Goal: Use online tool/utility: Utilize a website feature to perform a specific function

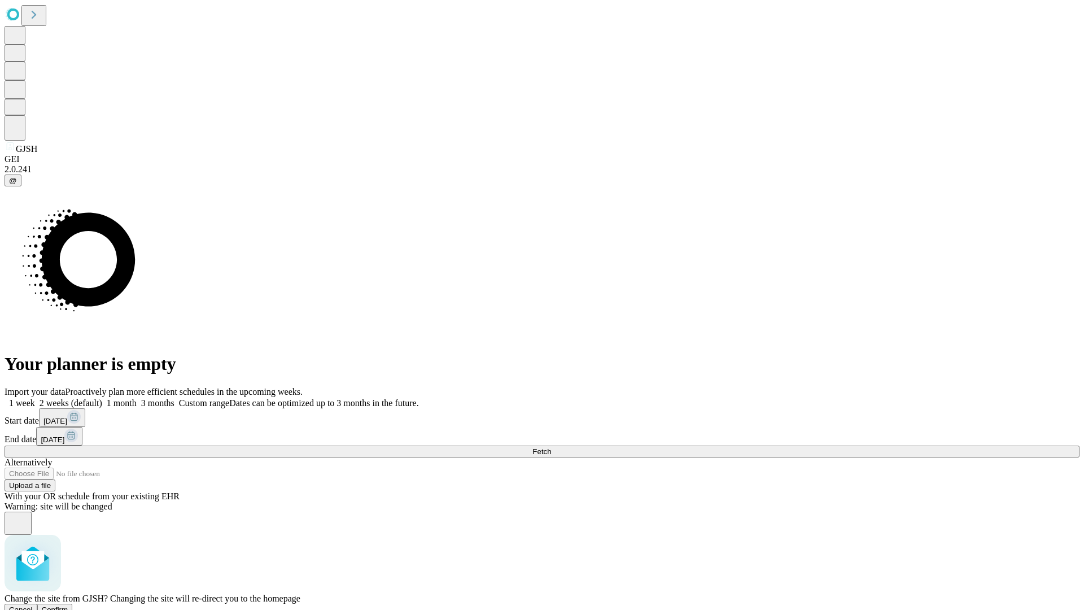
click at [68, 605] on span "Confirm" at bounding box center [55, 609] width 27 height 8
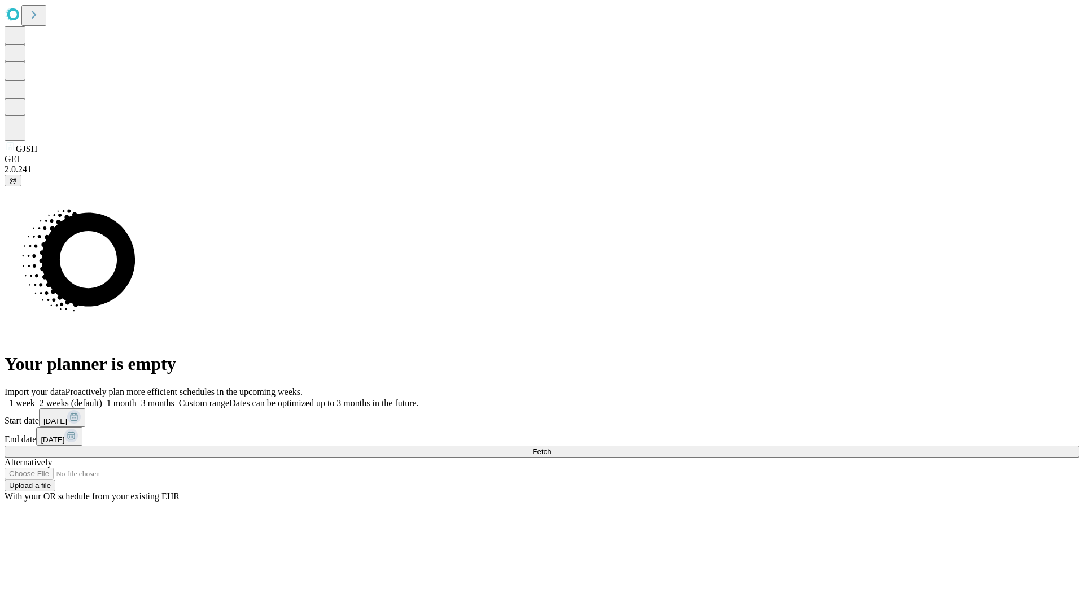
click at [102, 398] on label "2 weeks (default)" at bounding box center [68, 403] width 67 height 10
click at [551, 447] on span "Fetch" at bounding box center [541, 451] width 19 height 8
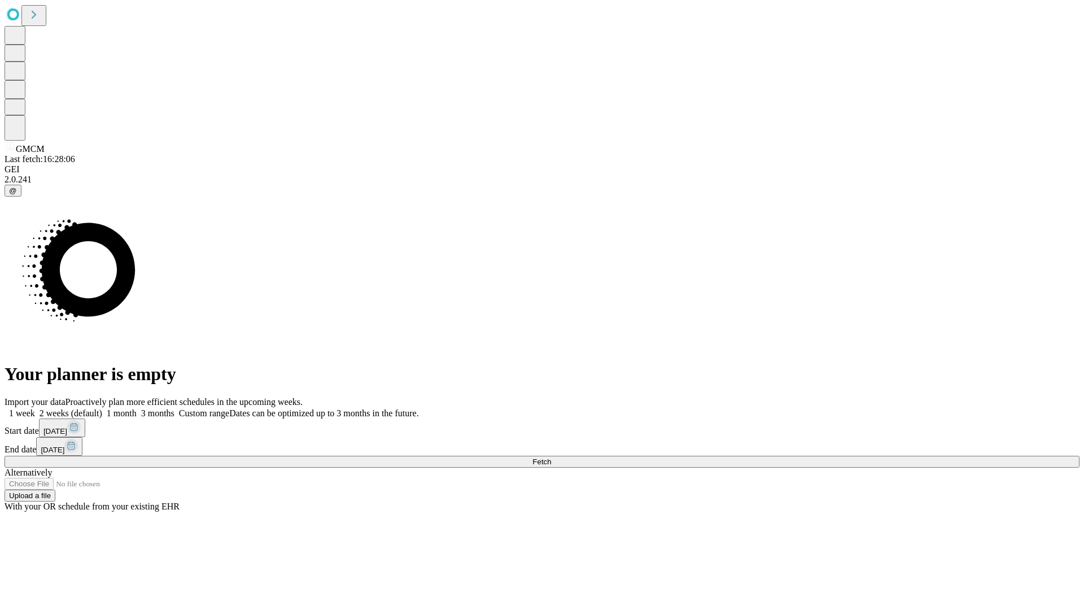
click at [102, 408] on label "2 weeks (default)" at bounding box center [68, 413] width 67 height 10
click at [551, 457] on span "Fetch" at bounding box center [541, 461] width 19 height 8
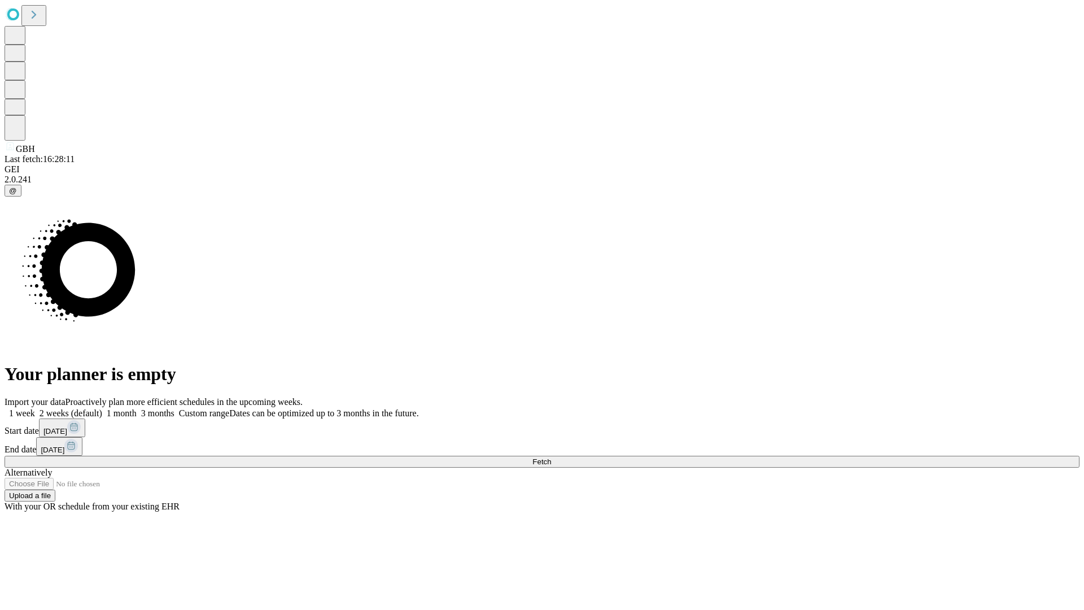
click at [551, 457] on span "Fetch" at bounding box center [541, 461] width 19 height 8
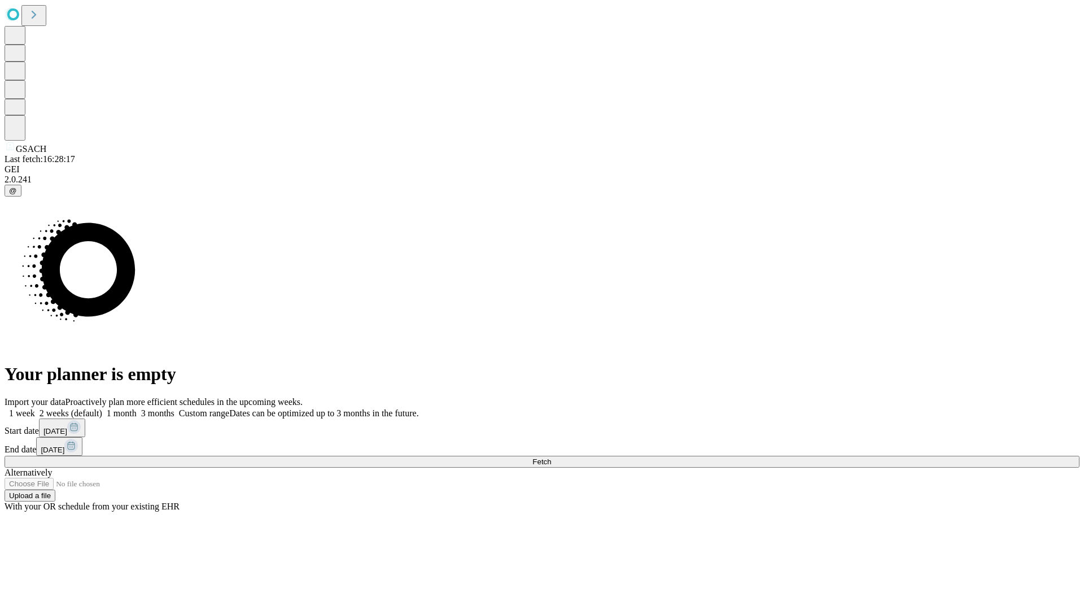
click at [102, 408] on label "2 weeks (default)" at bounding box center [68, 413] width 67 height 10
click at [551, 457] on span "Fetch" at bounding box center [541, 461] width 19 height 8
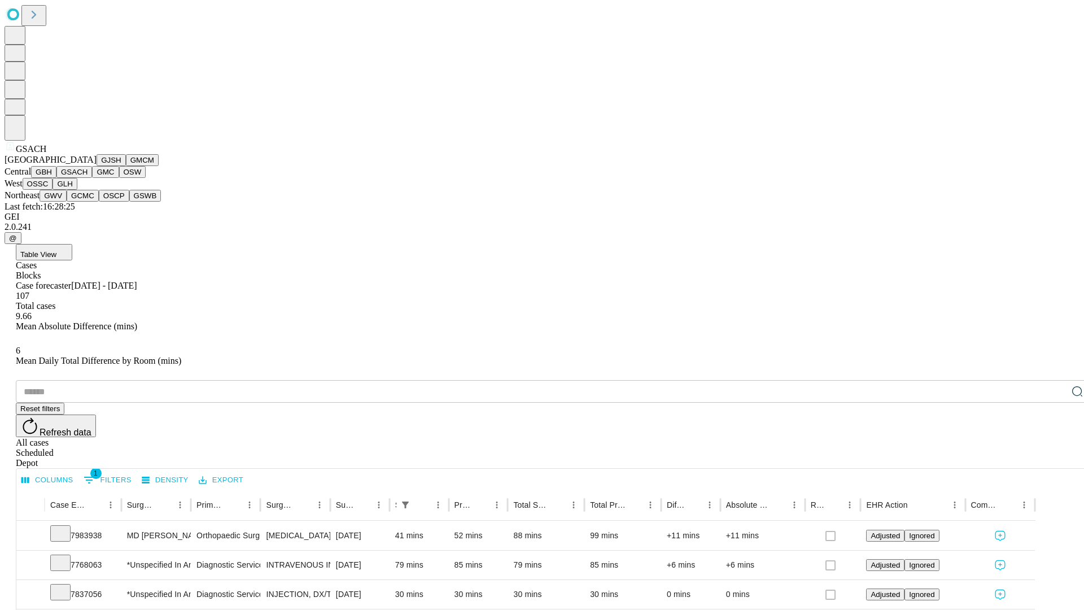
click at [92, 178] on button "GMC" at bounding box center [105, 172] width 27 height 12
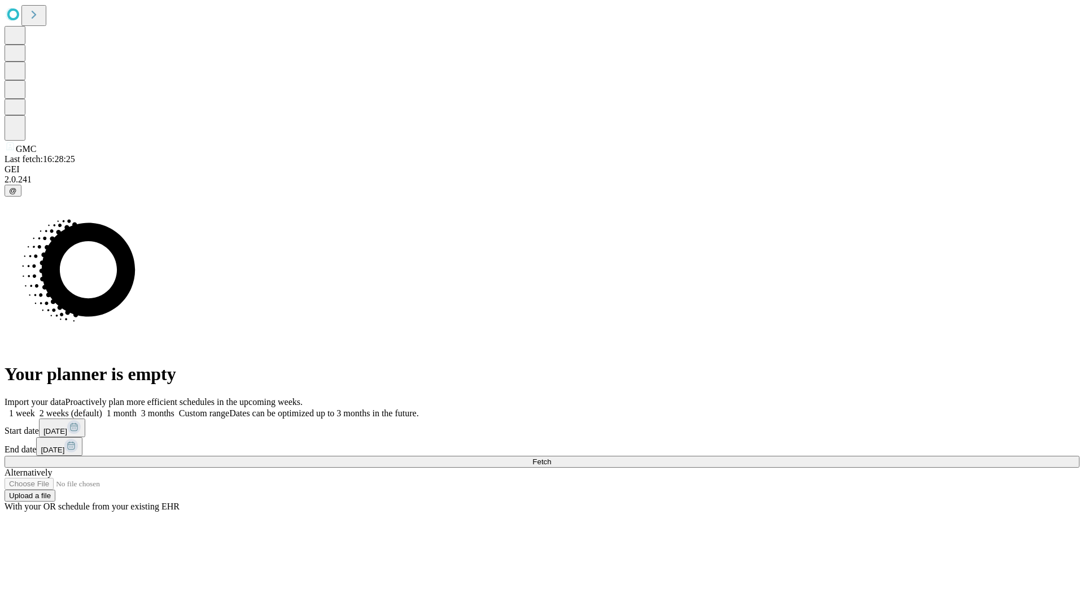
click at [102, 408] on label "2 weeks (default)" at bounding box center [68, 413] width 67 height 10
click at [551, 457] on span "Fetch" at bounding box center [541, 461] width 19 height 8
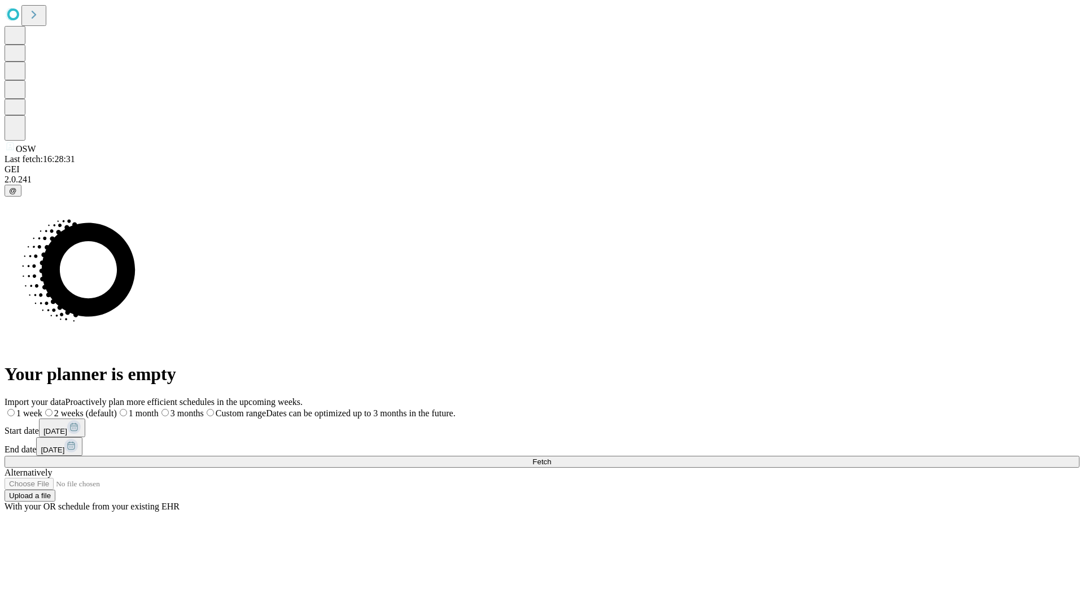
click at [117, 408] on label "2 weeks (default)" at bounding box center [79, 413] width 75 height 10
click at [551, 457] on span "Fetch" at bounding box center [541, 461] width 19 height 8
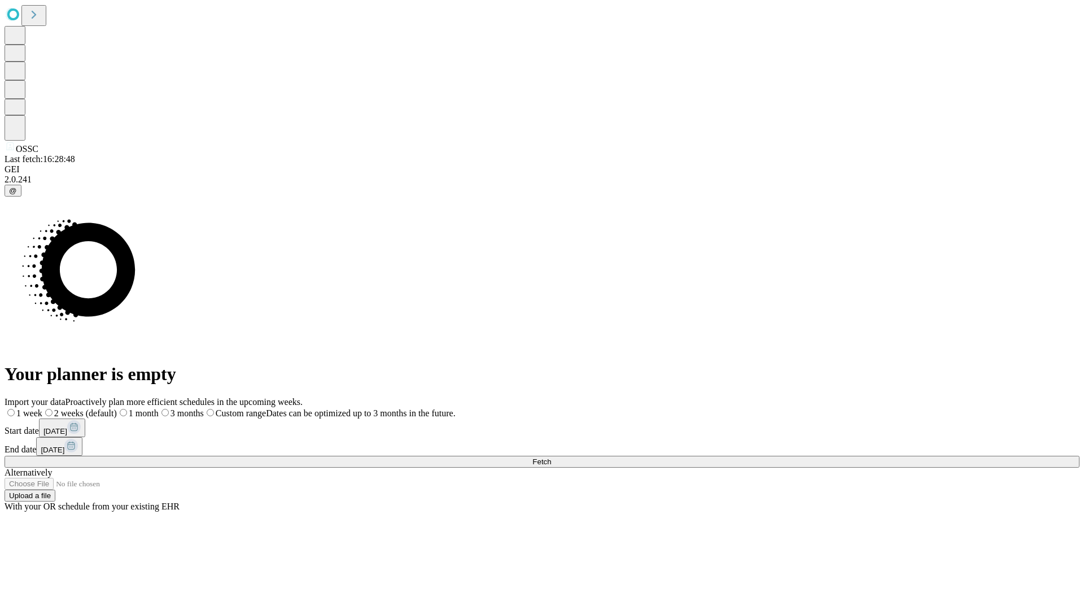
click at [117, 408] on label "2 weeks (default)" at bounding box center [79, 413] width 75 height 10
click at [551, 457] on span "Fetch" at bounding box center [541, 461] width 19 height 8
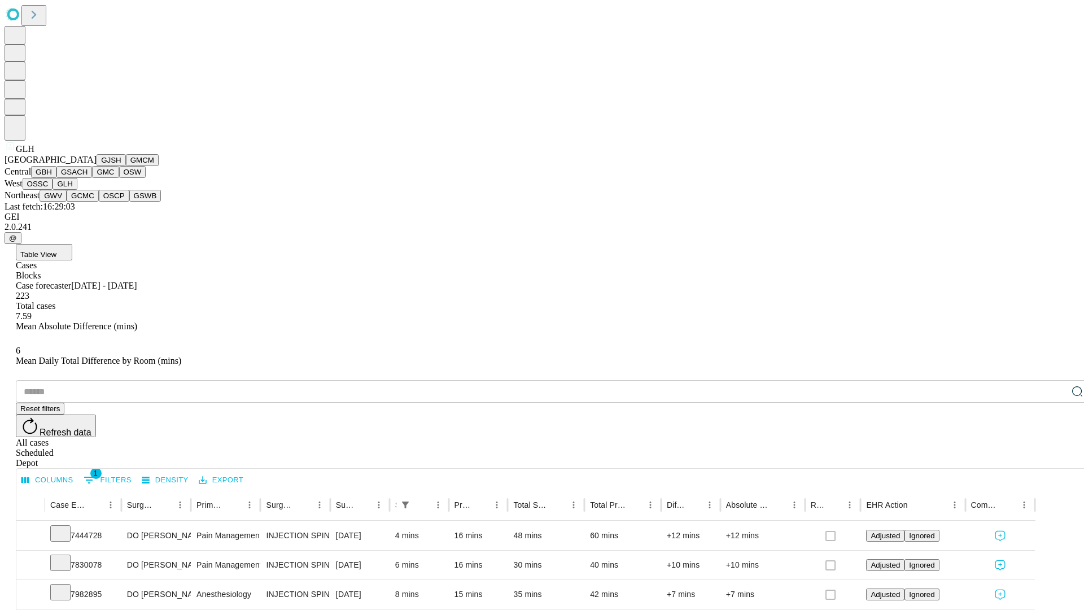
click at [67, 202] on button "GWV" at bounding box center [53, 196] width 27 height 12
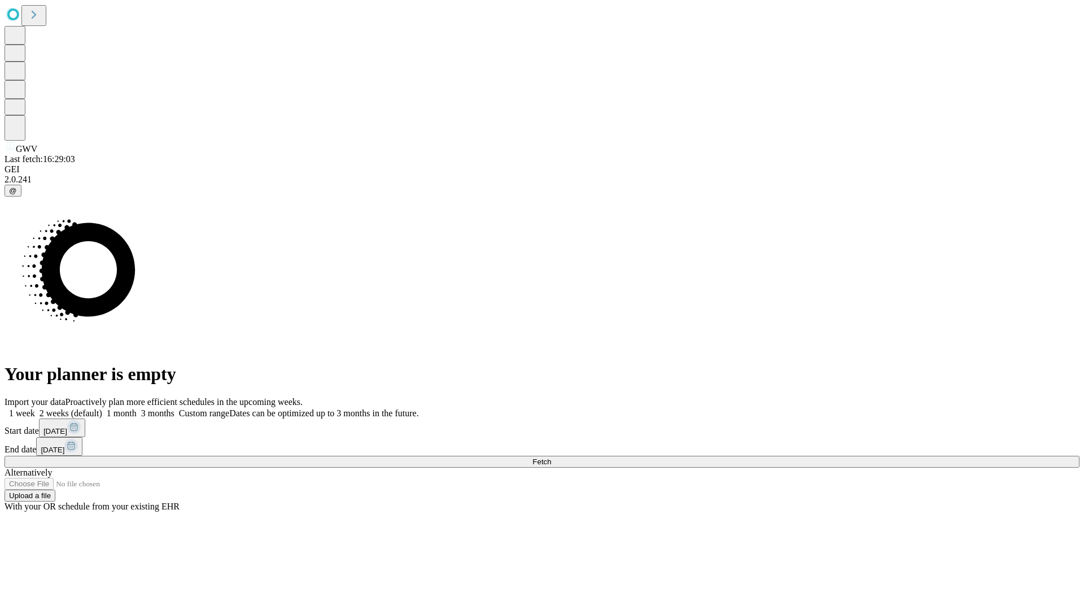
click at [102, 408] on label "2 weeks (default)" at bounding box center [68, 413] width 67 height 10
click at [551, 457] on span "Fetch" at bounding box center [541, 461] width 19 height 8
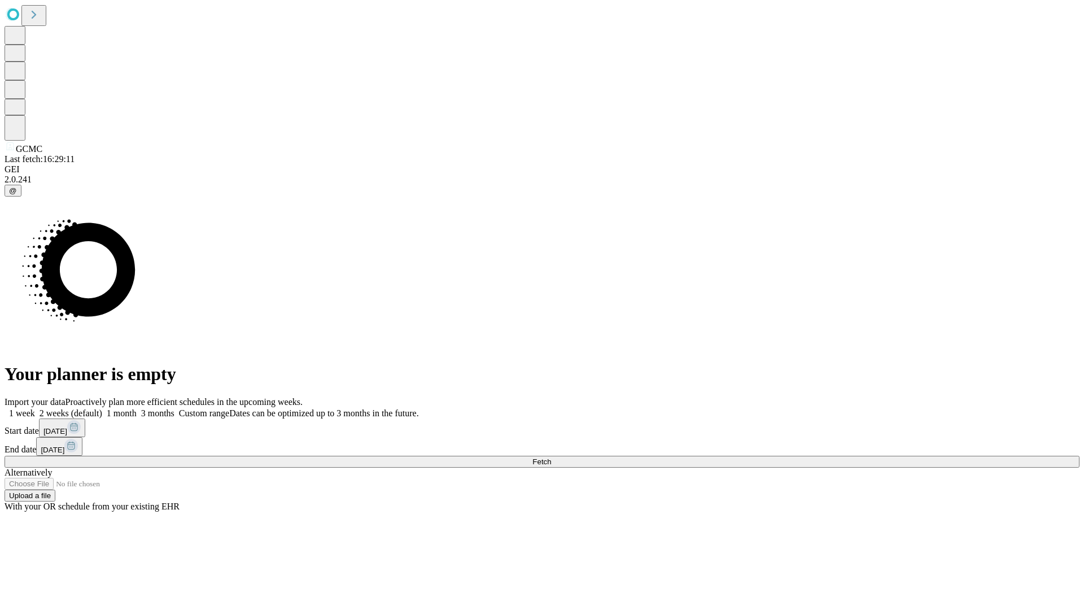
click at [102, 408] on label "2 weeks (default)" at bounding box center [68, 413] width 67 height 10
click at [551, 457] on span "Fetch" at bounding box center [541, 461] width 19 height 8
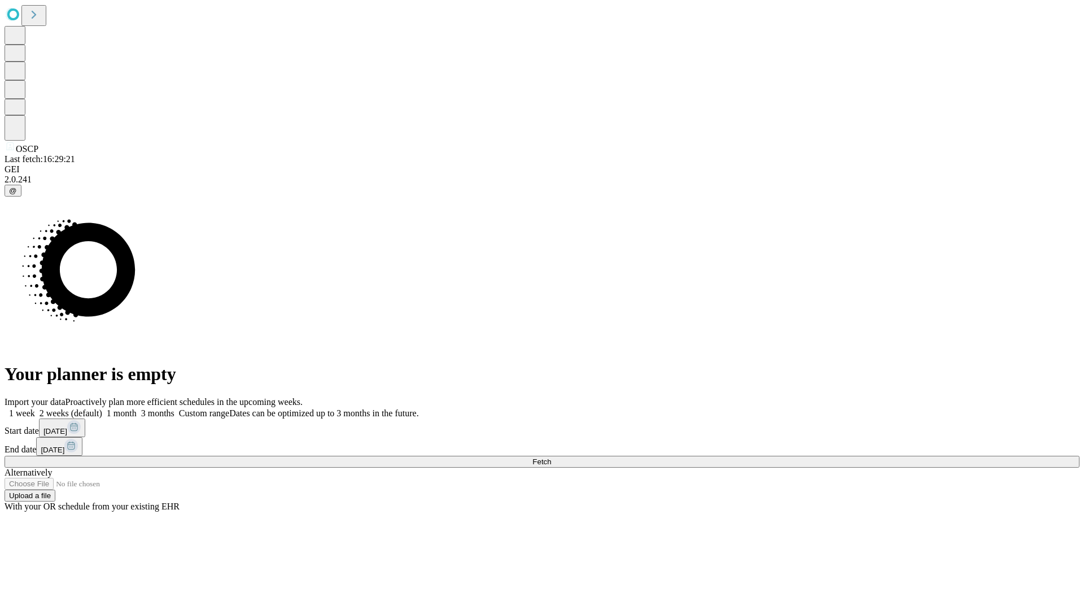
click at [102, 408] on label "2 weeks (default)" at bounding box center [68, 413] width 67 height 10
click at [551, 457] on span "Fetch" at bounding box center [541, 461] width 19 height 8
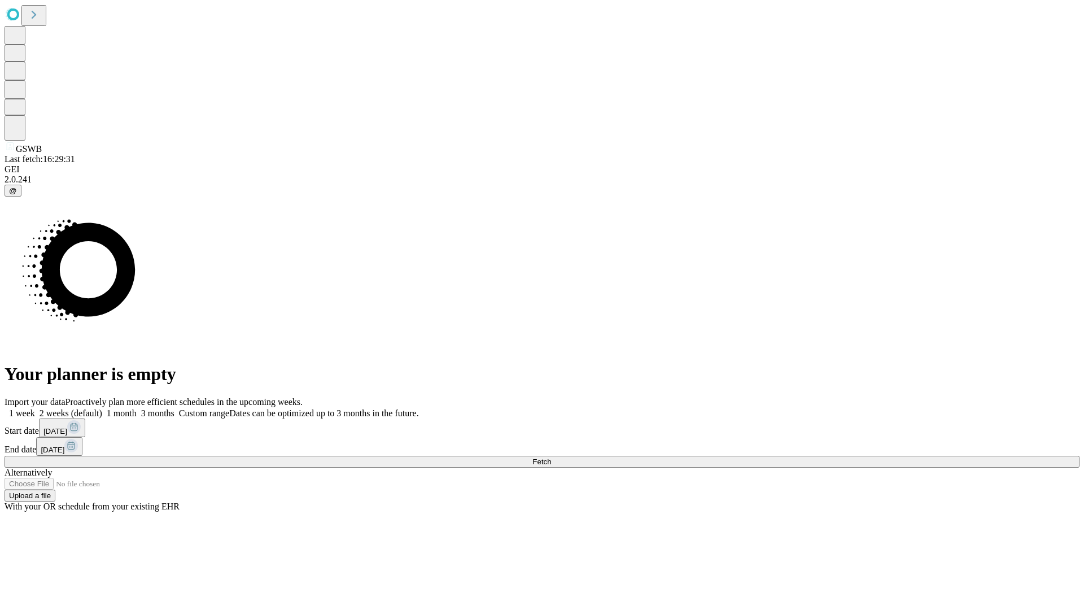
click at [102, 408] on label "2 weeks (default)" at bounding box center [68, 413] width 67 height 10
click at [551, 457] on span "Fetch" at bounding box center [541, 461] width 19 height 8
